Goal: Transaction & Acquisition: Obtain resource

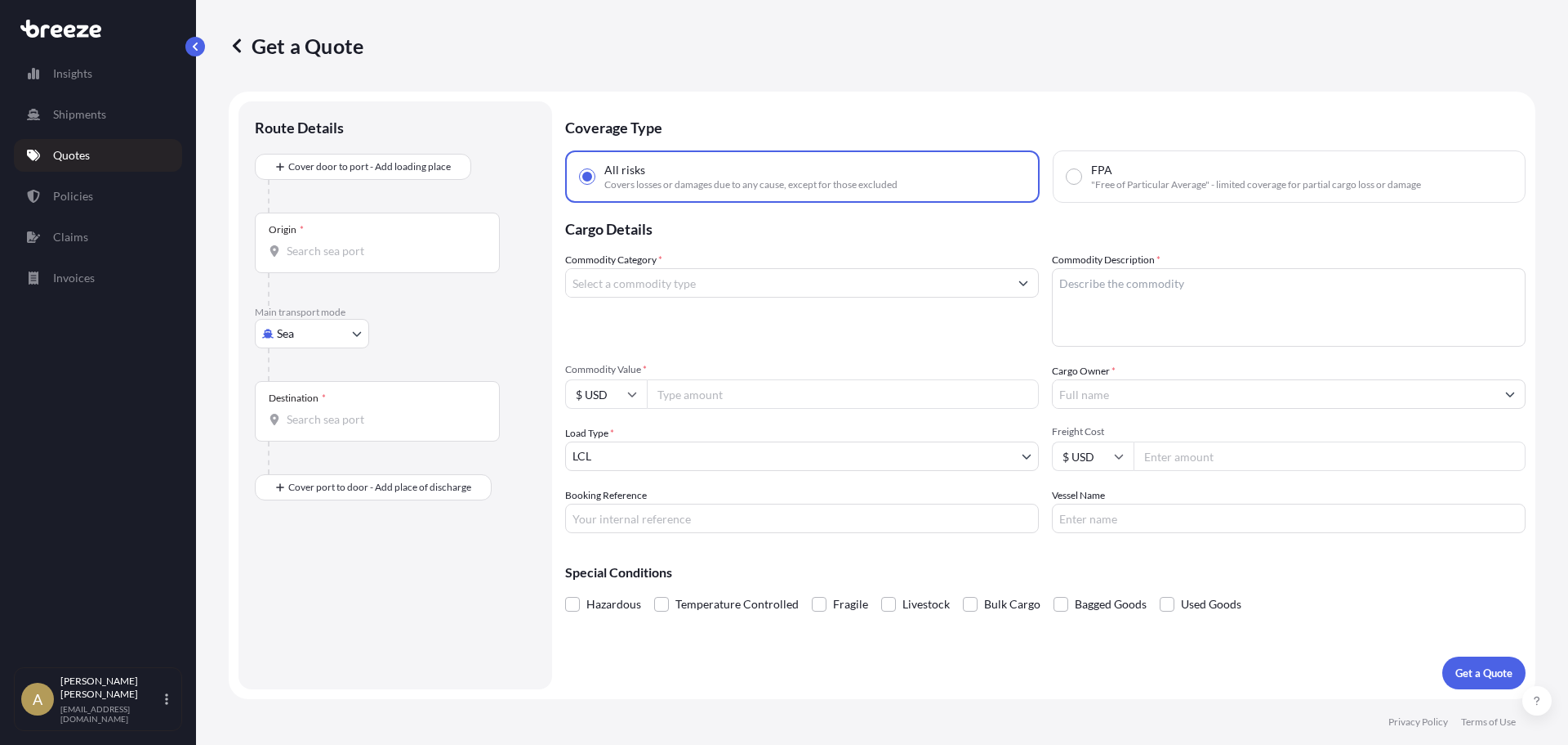
select select "Sea"
select select "1"
click at [316, 336] on body "Insights Shipments Quotes Policies Claims Invoices A [PERSON_NAME] [PERSON_NAME…" at bounding box center [784, 372] width 1568 height 745
click at [314, 424] on div "Road" at bounding box center [312, 435] width 102 height 30
select select "Road"
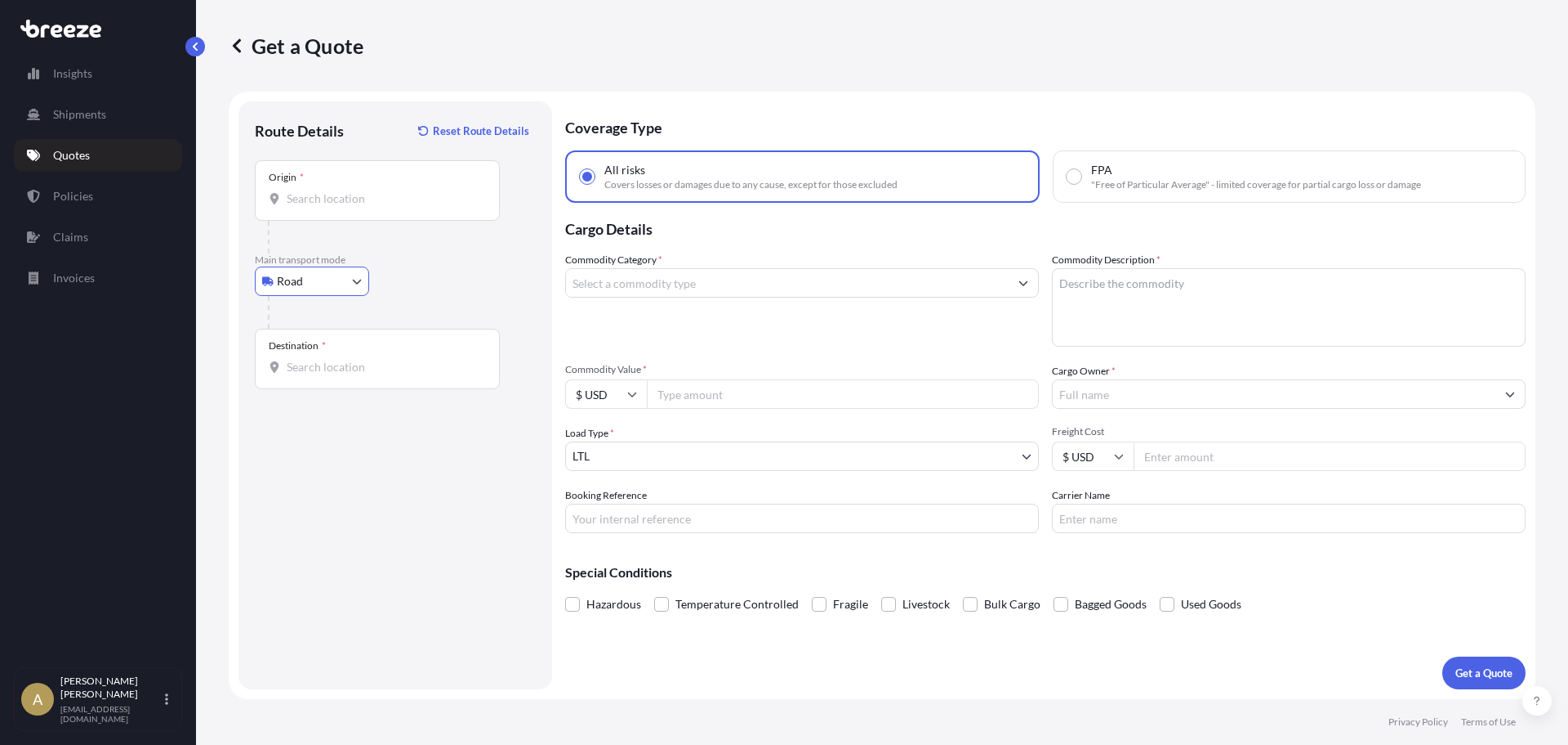
click at [333, 182] on div "Origin *" at bounding box center [378, 190] width 245 height 60
click at [333, 190] on input "Origin *" at bounding box center [383, 198] width 193 height 17
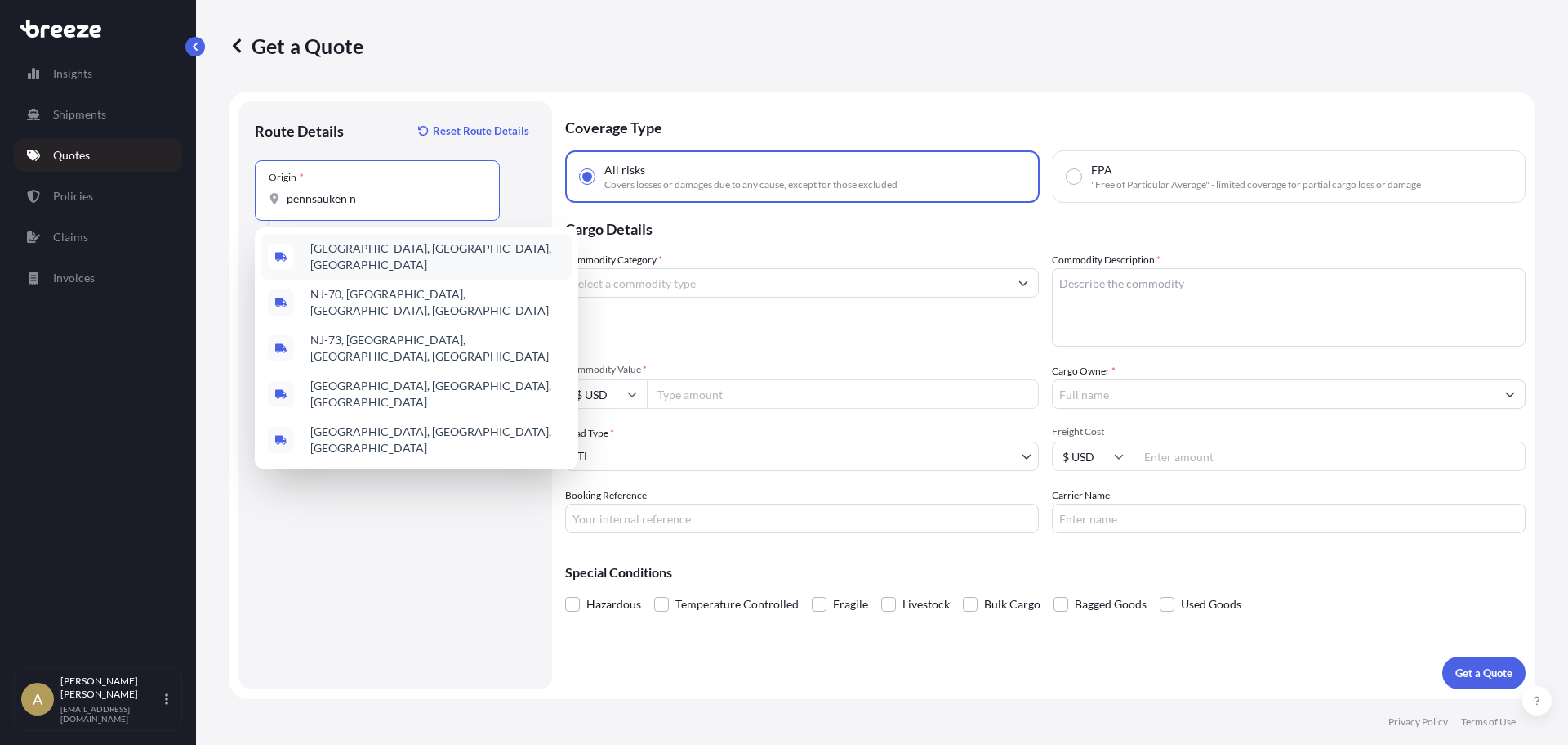
click at [351, 244] on div "[GEOGRAPHIC_DATA], [GEOGRAPHIC_DATA], [GEOGRAPHIC_DATA]" at bounding box center [416, 257] width 310 height 46
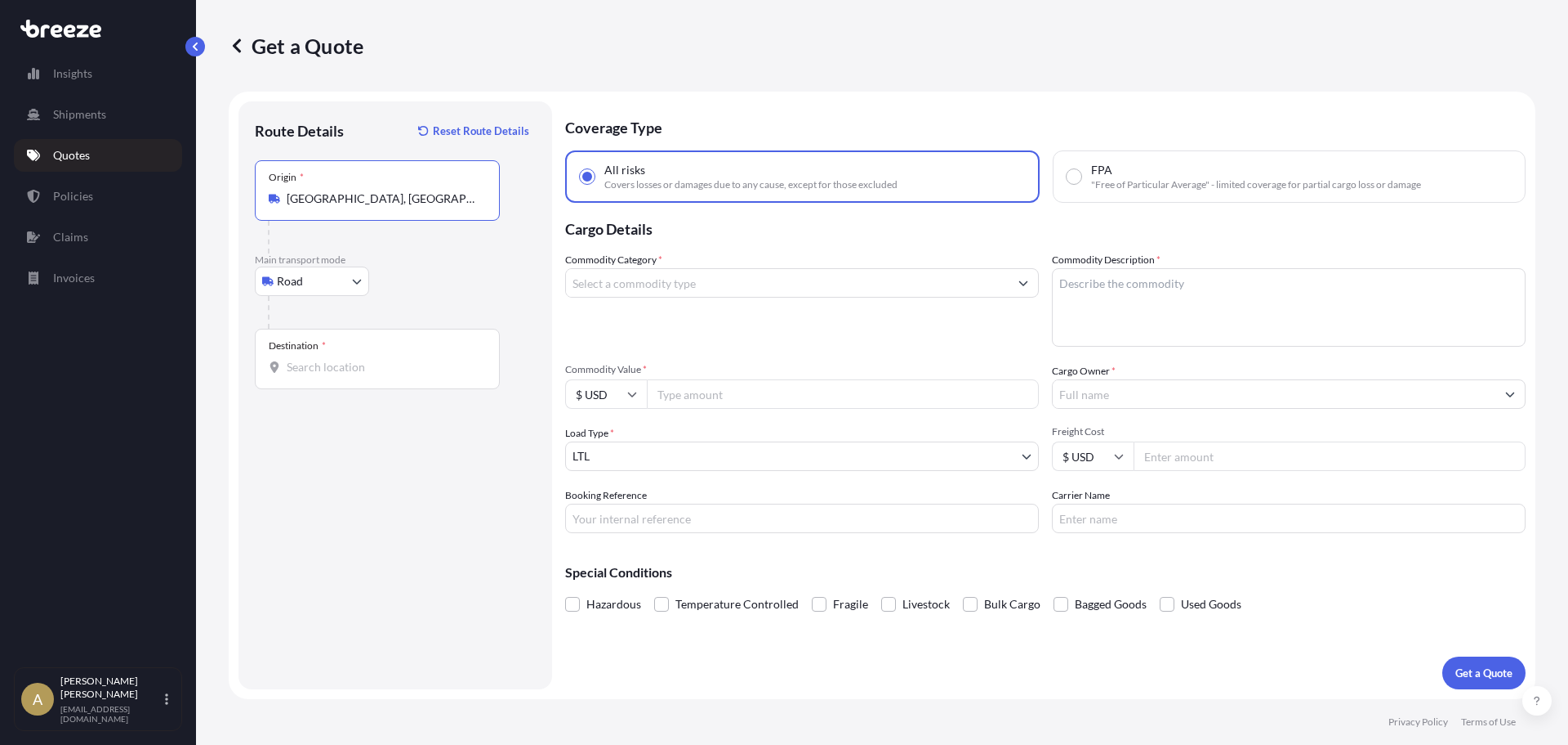
type input "[GEOGRAPHIC_DATA], [GEOGRAPHIC_DATA], [GEOGRAPHIC_DATA]"
click at [346, 352] on div "Destination *" at bounding box center [378, 358] width 245 height 60
click at [346, 358] on input "Destination *" at bounding box center [383, 366] width 193 height 17
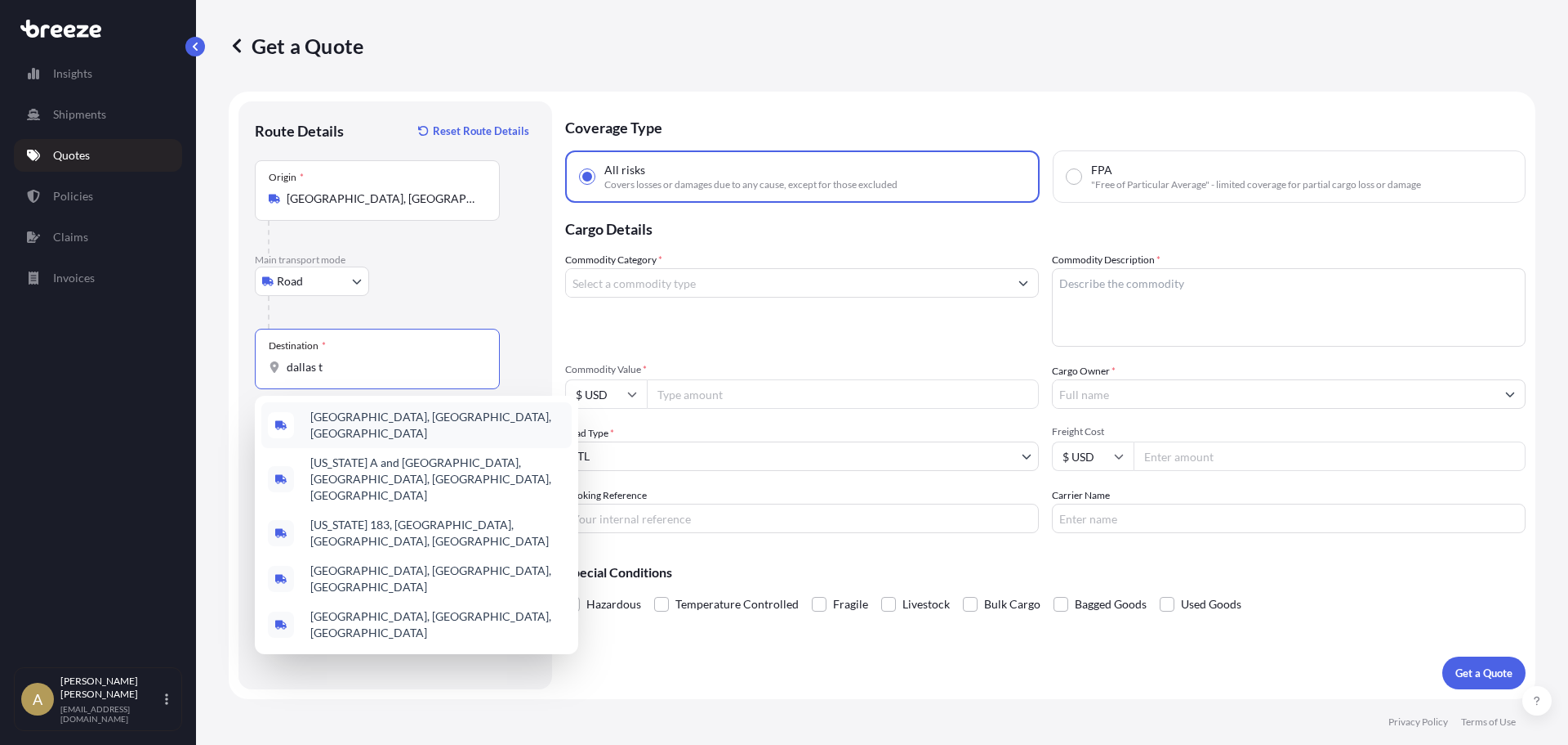
click at [372, 438] on div "[GEOGRAPHIC_DATA], [GEOGRAPHIC_DATA], [GEOGRAPHIC_DATA]" at bounding box center [416, 425] width 310 height 46
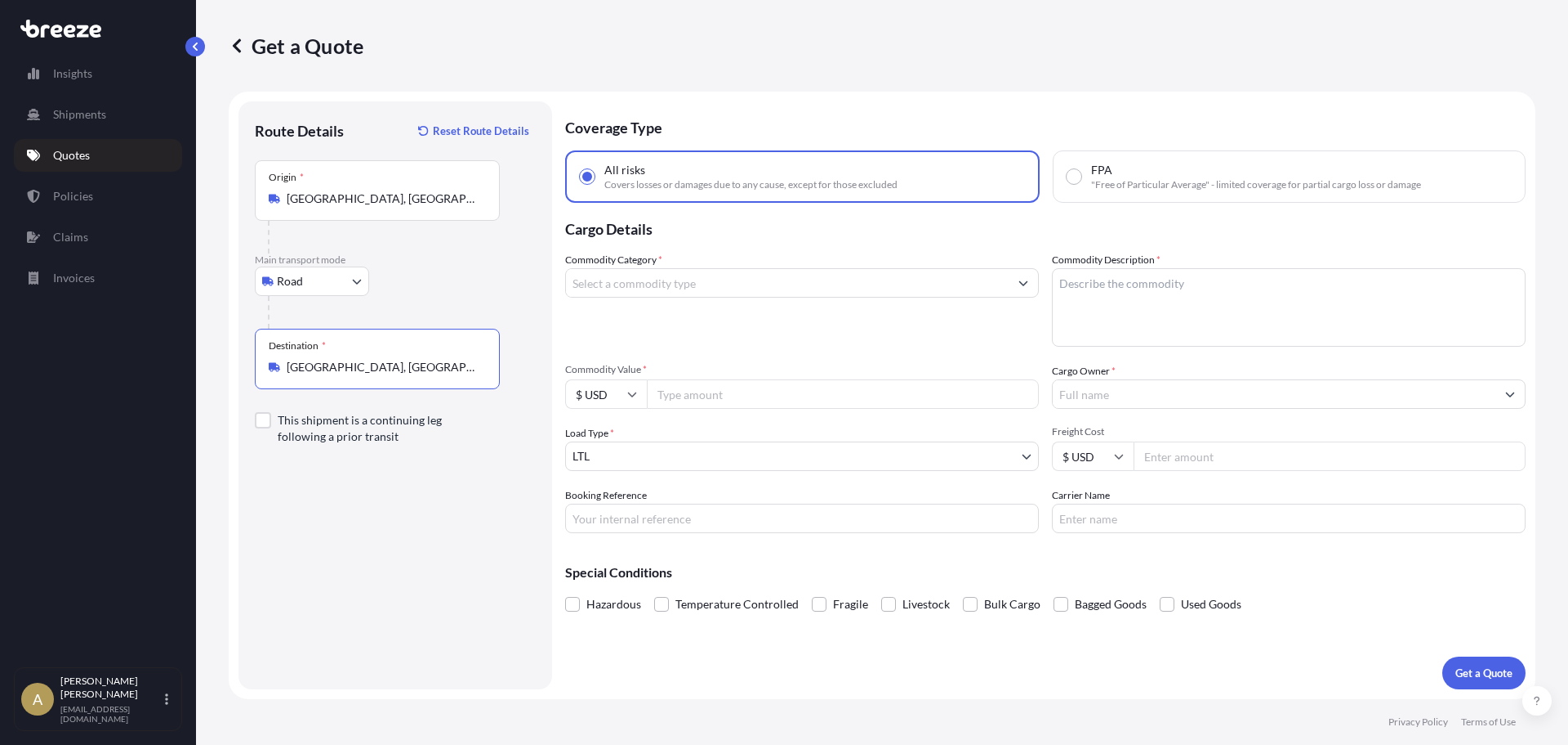
type input "[GEOGRAPHIC_DATA], [GEOGRAPHIC_DATA], [GEOGRAPHIC_DATA]"
click at [657, 285] on input "Commodity Category *" at bounding box center [787, 283] width 442 height 30
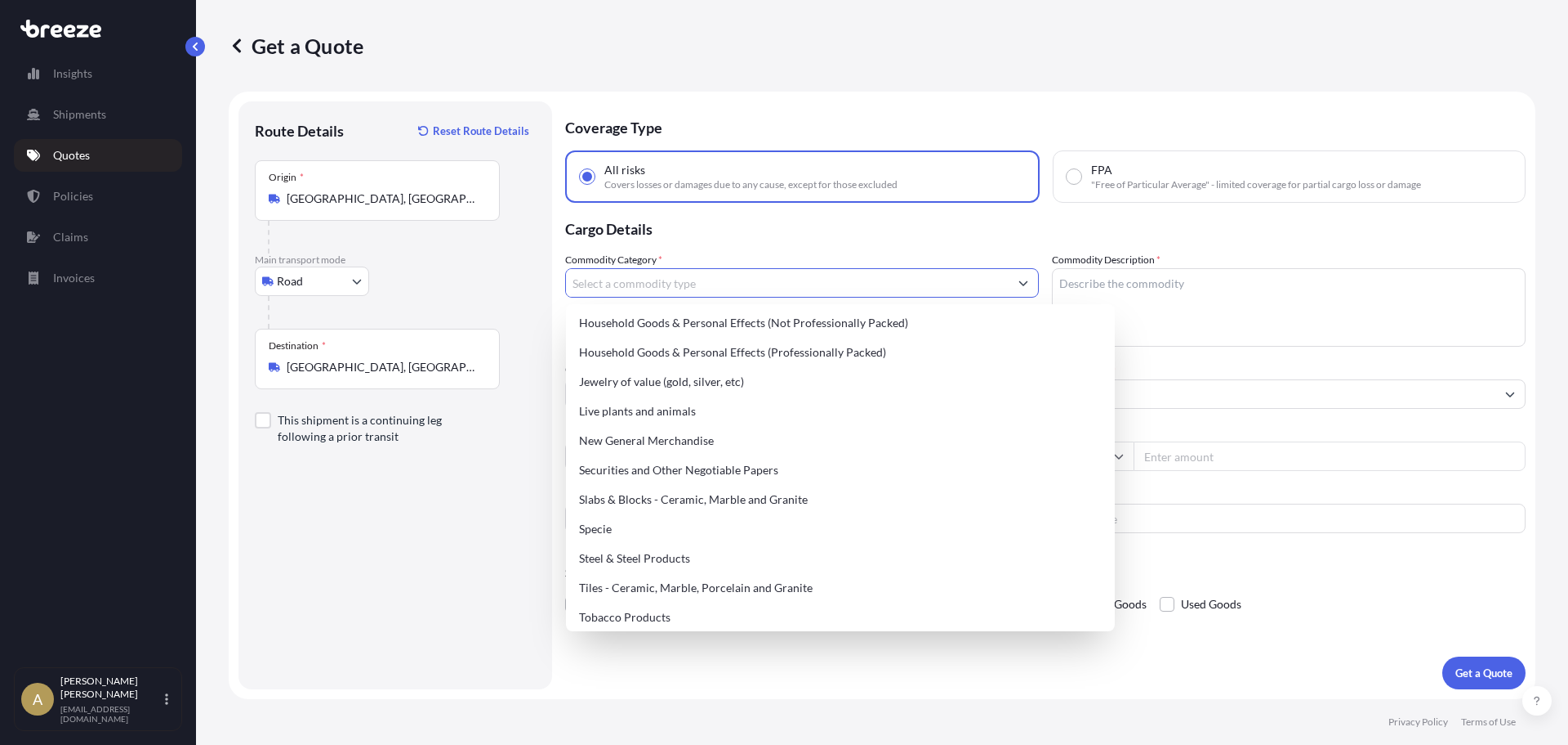
scroll to position [614, 0]
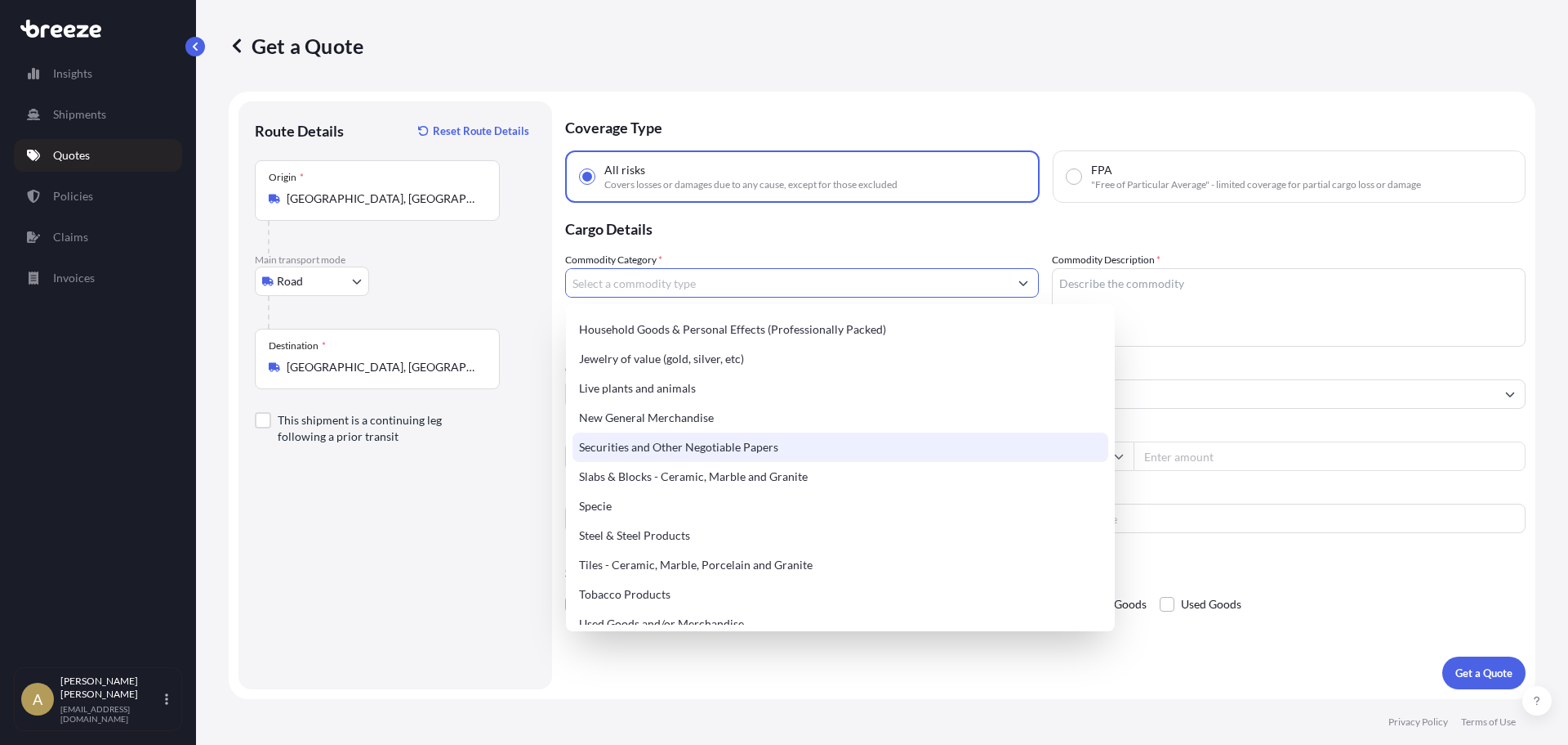
click at [822, 429] on div "New General Merchandise" at bounding box center [841, 418] width 536 height 30
type input "New General Merchandise"
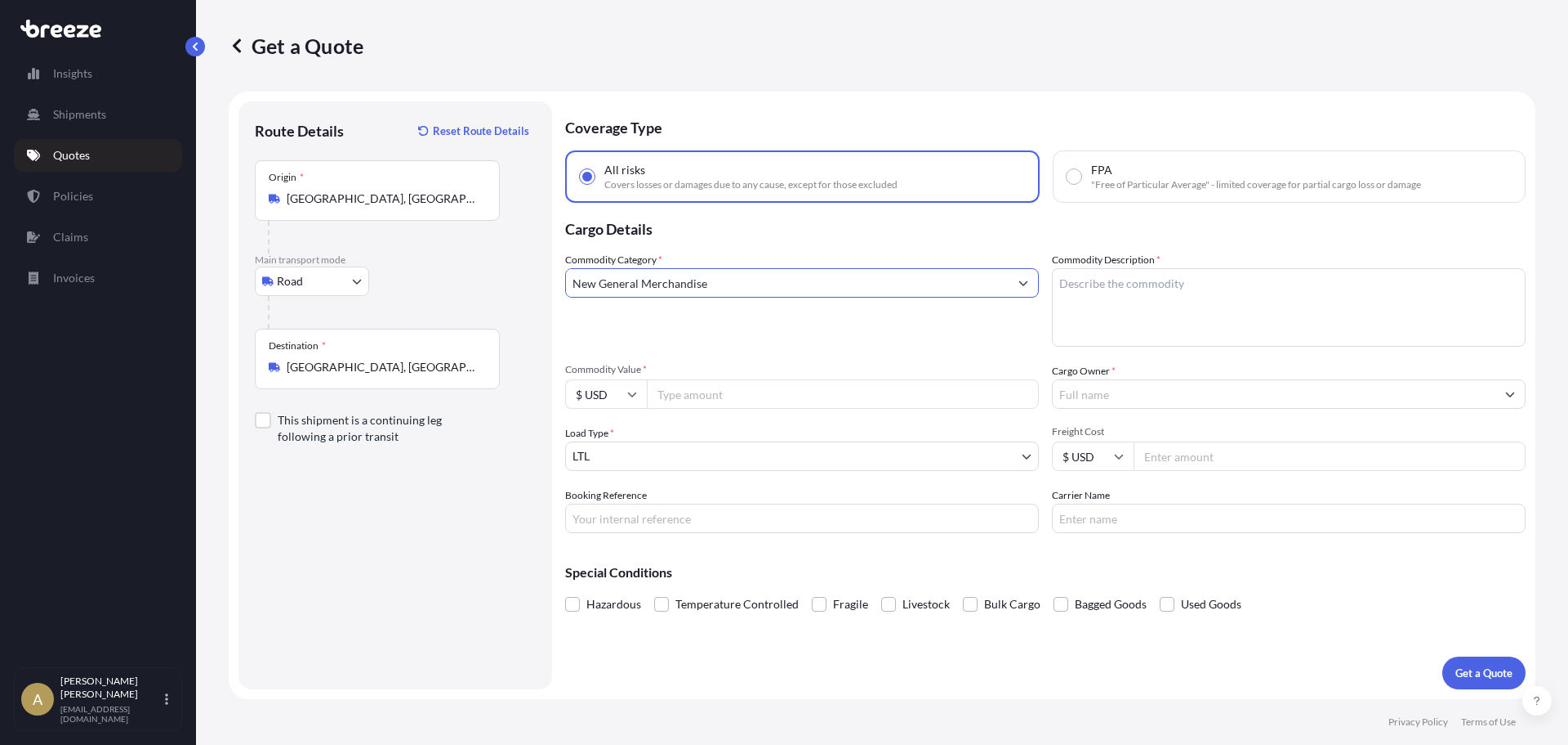
click at [1071, 316] on textarea "Commodity Description *" at bounding box center [1289, 308] width 474 height 79
type textarea "Machine parts"
click at [733, 391] on input "Commodity Value *" at bounding box center [844, 394] width 392 height 30
type input "4800"
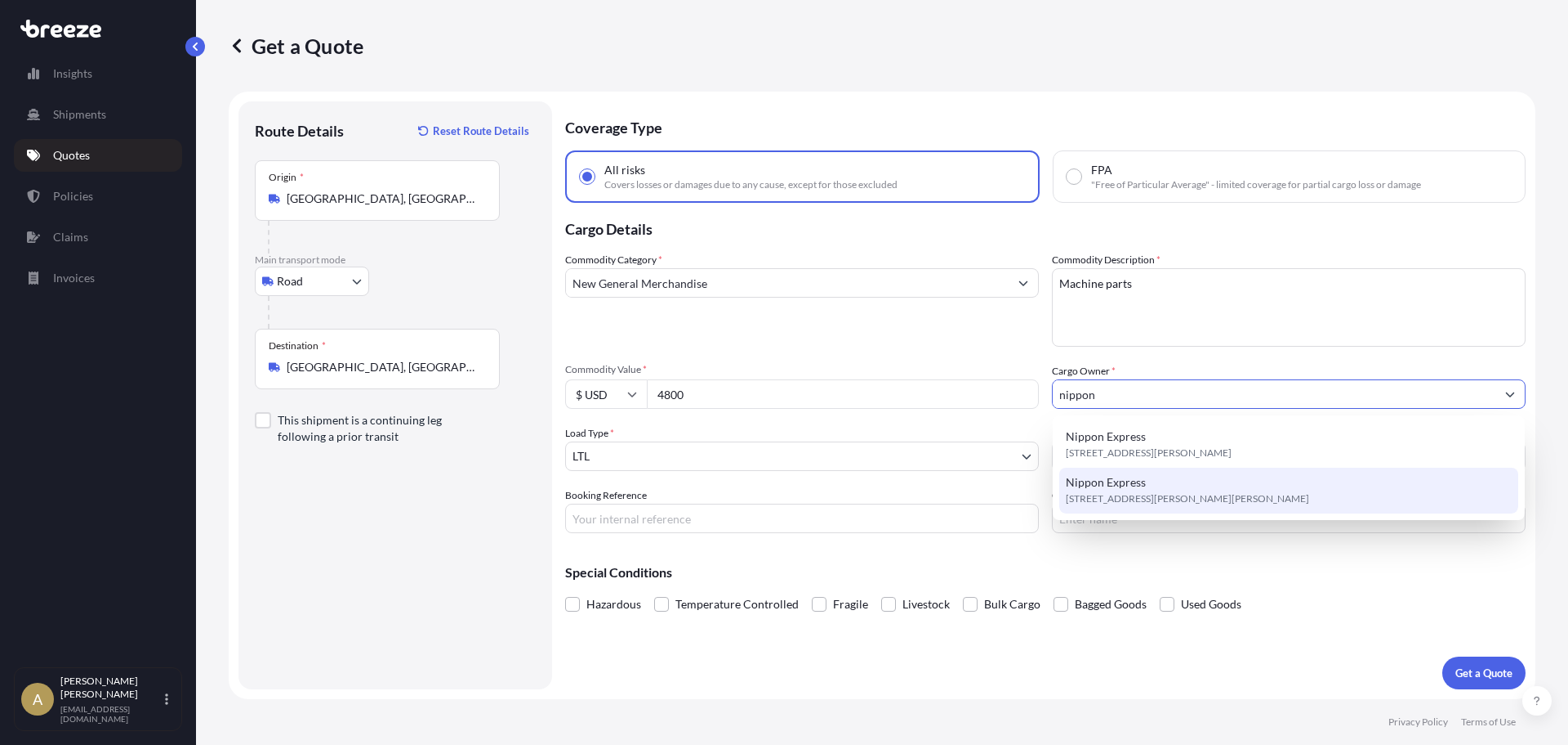
click at [1309, 494] on div "Nippon Express [STREET_ADDRESS][PERSON_NAME][PERSON_NAME]" at bounding box center [1289, 490] width 459 height 46
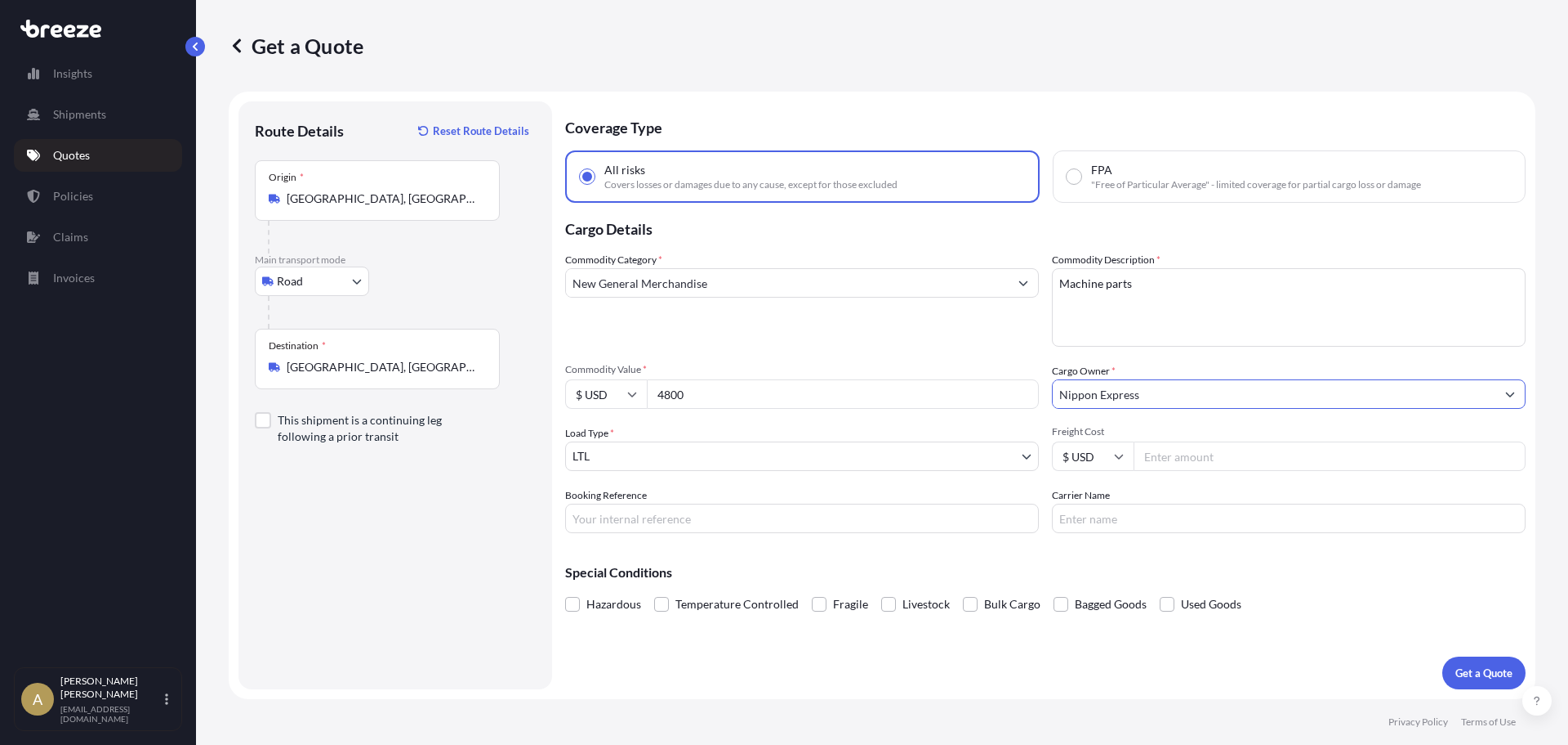
type input "Nippon Express"
click at [1227, 458] on input "Freight Cost" at bounding box center [1330, 457] width 392 height 30
type input "425.88"
click at [1380, 603] on div "Hazardous Temperature Controlled Fragile Livestock Bulk Cargo Bagged Goods Used…" at bounding box center [1045, 604] width 961 height 25
click at [1463, 681] on button "Get a Quote" at bounding box center [1484, 672] width 83 height 32
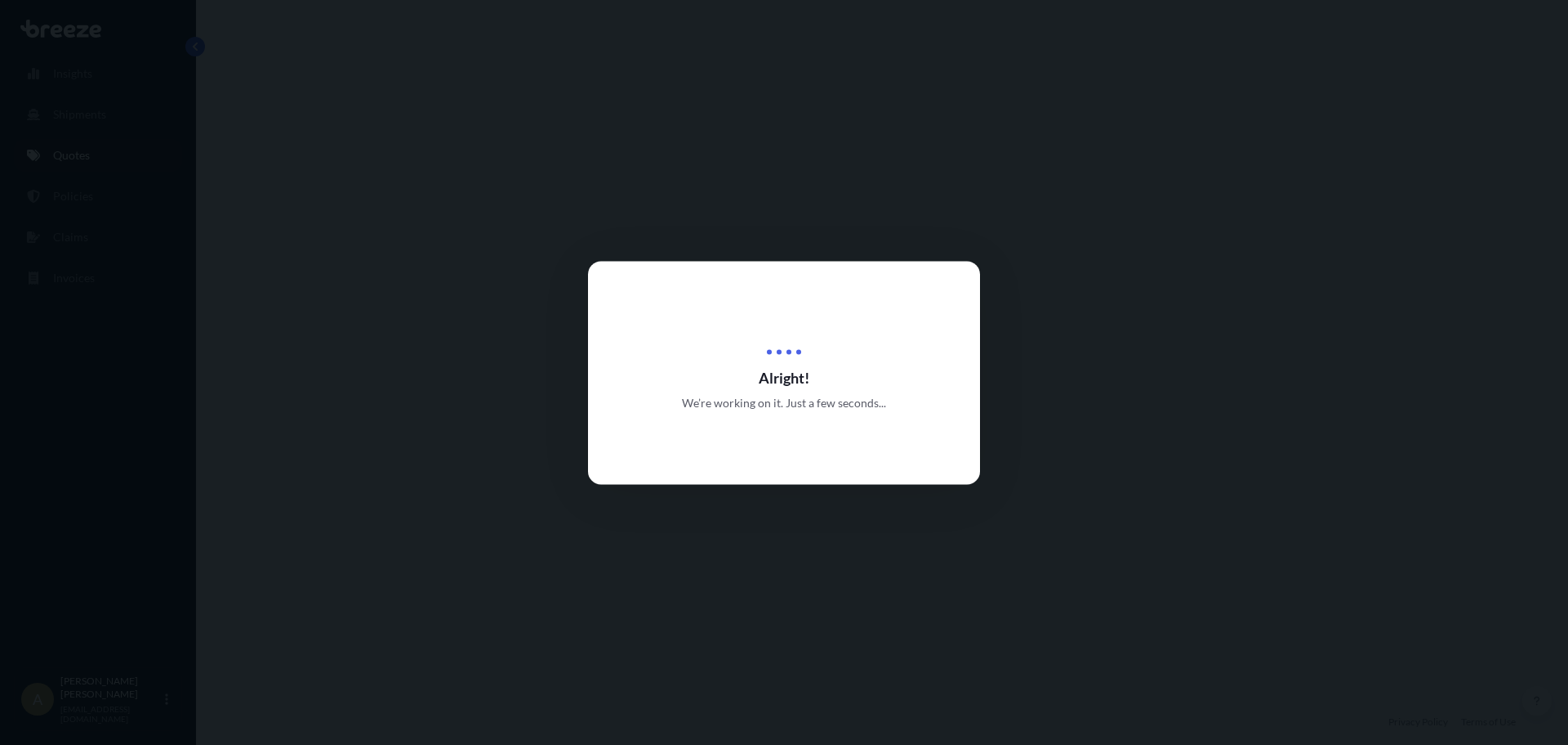
select select "Road"
select select "1"
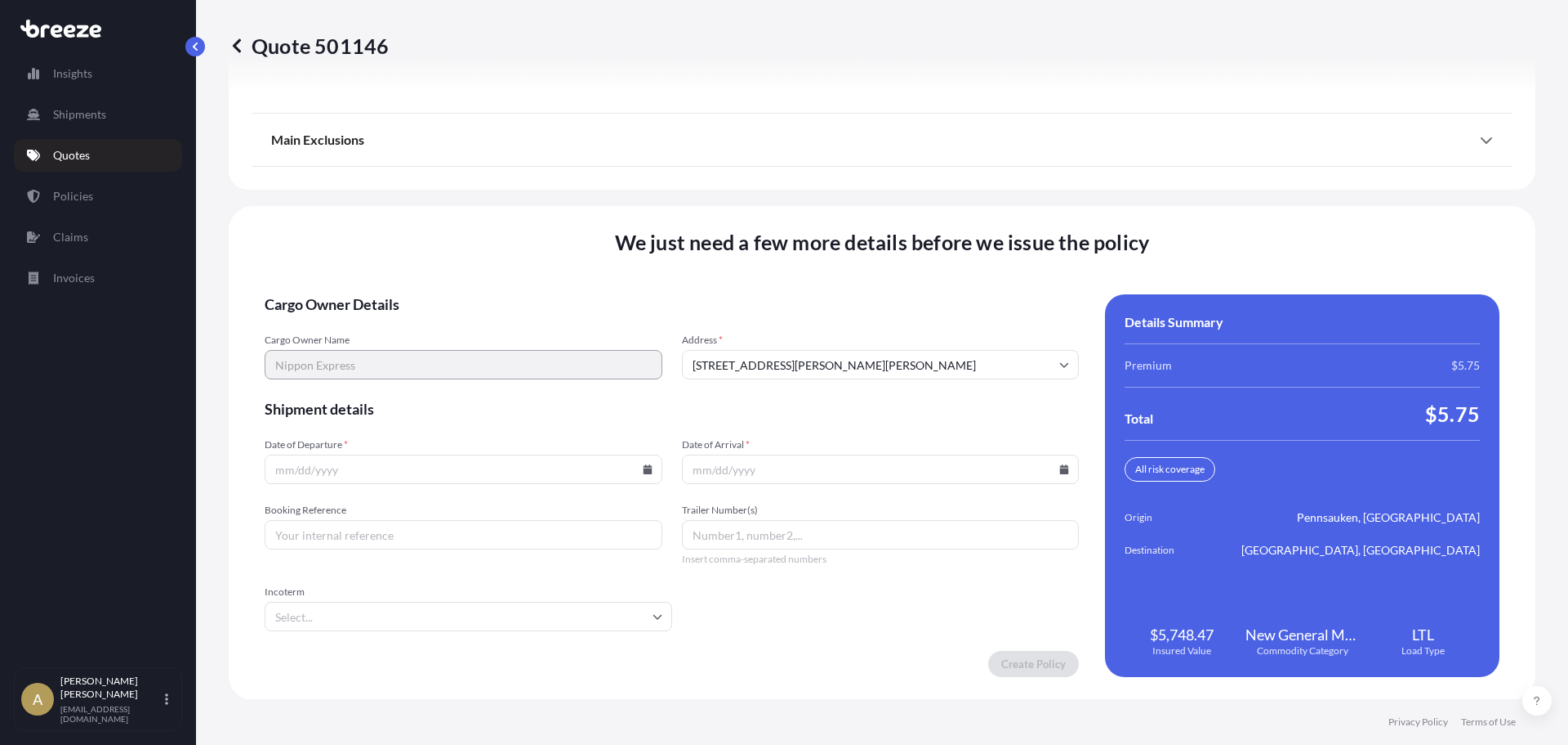
scroll to position [2110, 0]
click at [643, 465] on icon at bounding box center [647, 468] width 9 height 10
click at [498, 292] on button "10" at bounding box center [500, 292] width 26 height 26
type input "[DATE]"
click at [1060, 467] on icon at bounding box center [1064, 468] width 9 height 10
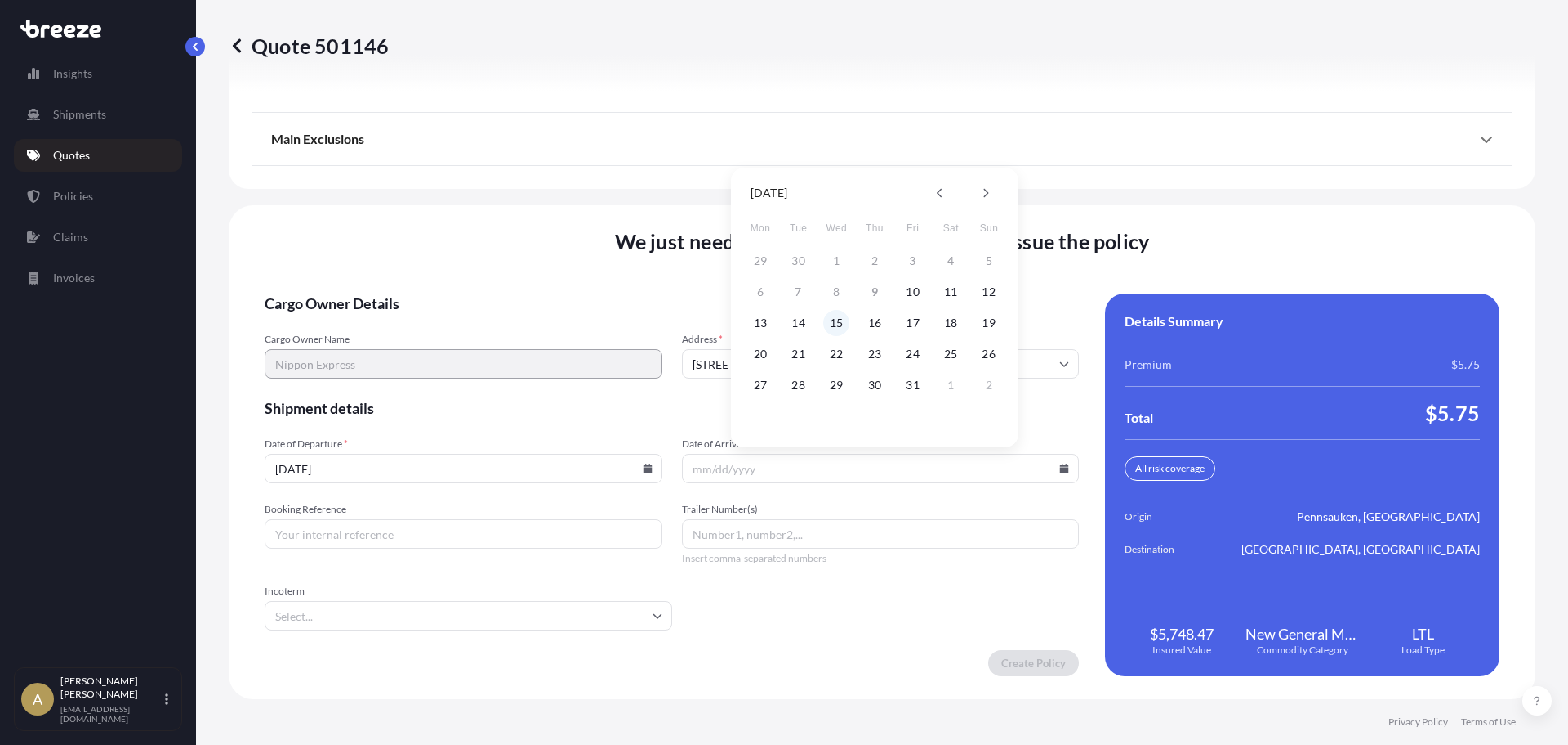
click at [840, 324] on button "15" at bounding box center [837, 323] width 26 height 26
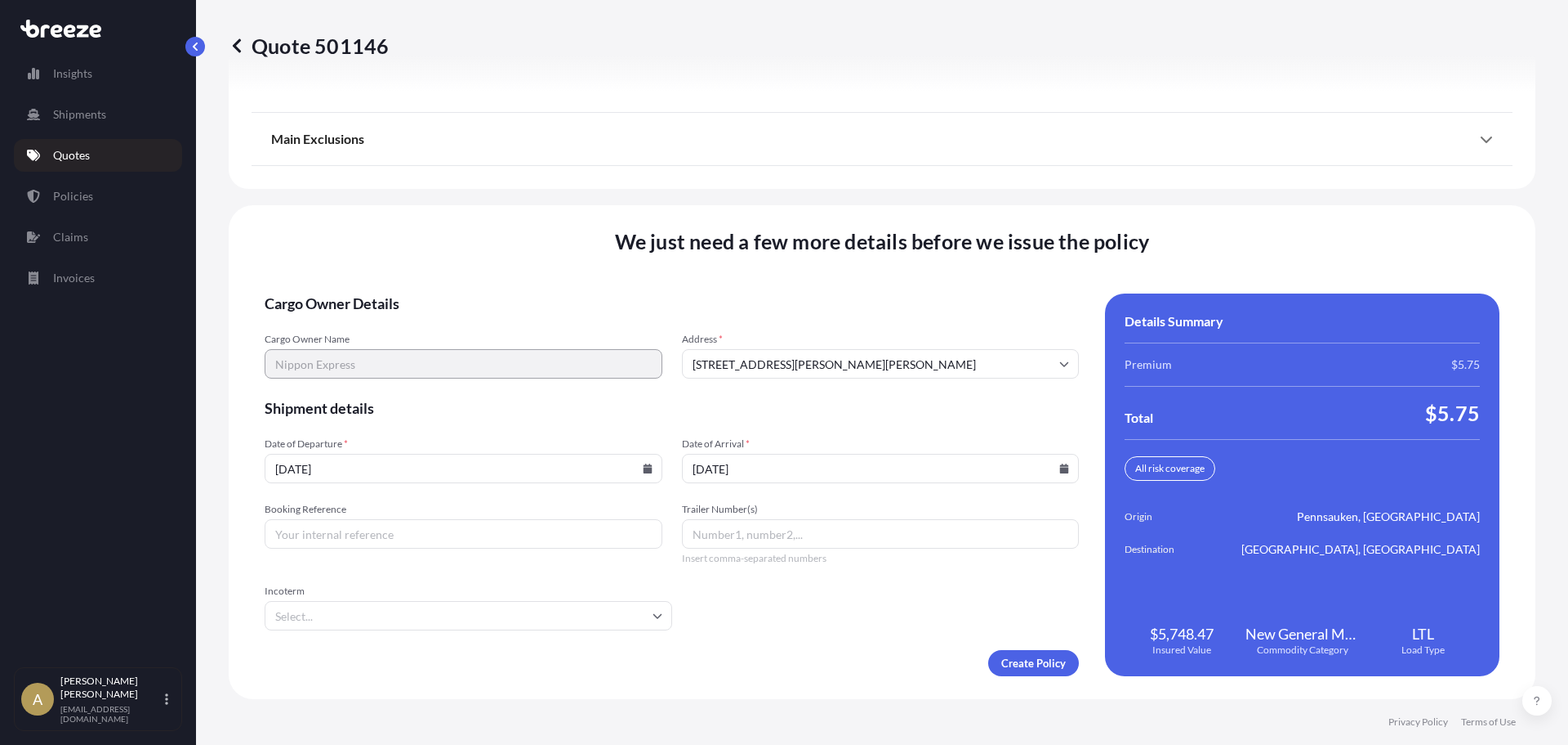
type input "[DATE]"
